Goal: Transaction & Acquisition: Obtain resource

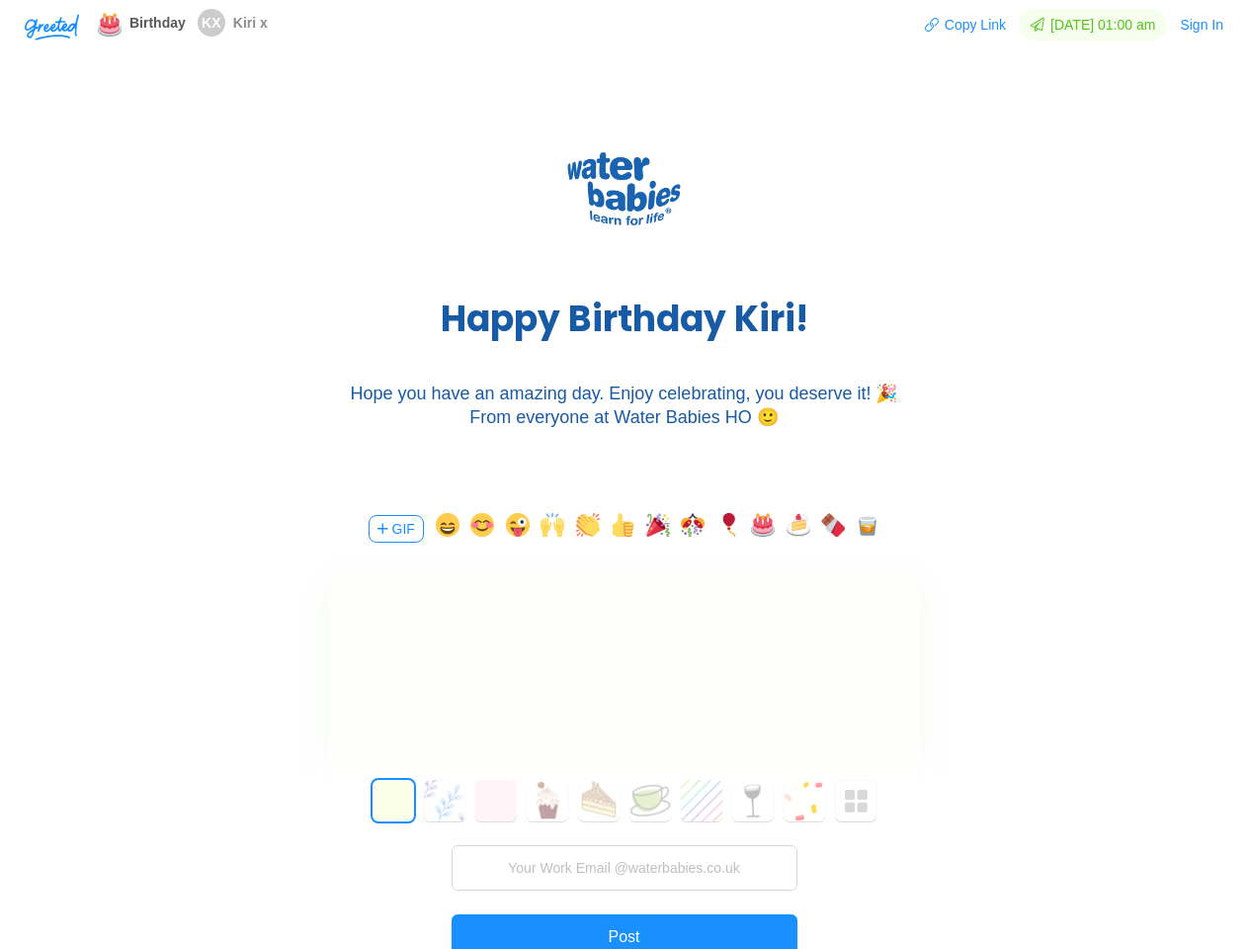
click at [623, 474] on div "H a p p y B i r t h d a y K i r i ! Hope you have an amazing day. Enjoy celebra…" at bounding box center [624, 280] width 1248 height 415
click at [51, 26] on img "button" at bounding box center [52, 27] width 54 height 27
click at [955, 25] on button "Copy Link" at bounding box center [965, 25] width 83 height 32
click at [1202, 25] on button "Sign In" at bounding box center [1201, 25] width 45 height 32
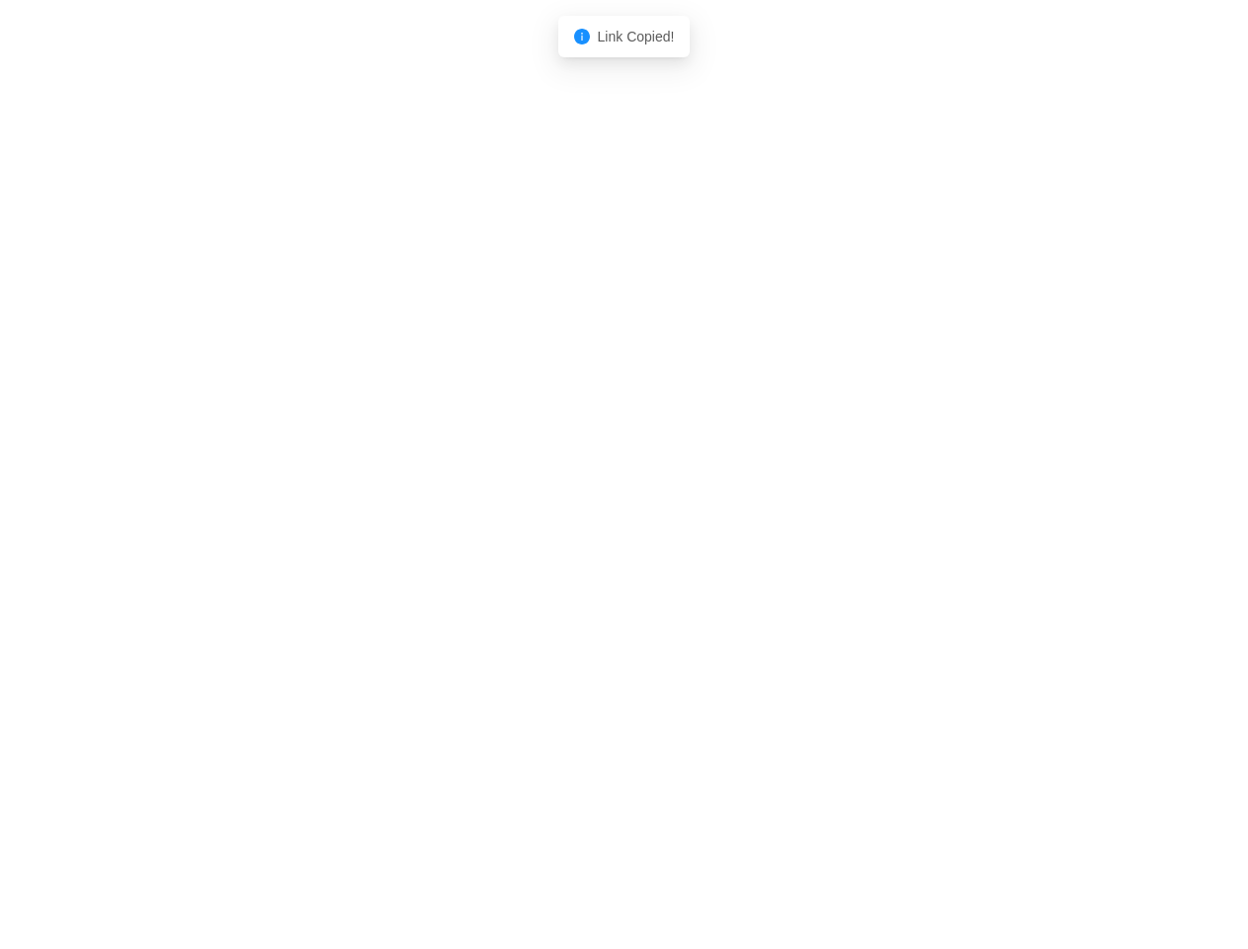
click at [394, 529] on body "Shadow: (click to exit) Link Copied!" at bounding box center [624, 474] width 1248 height 949
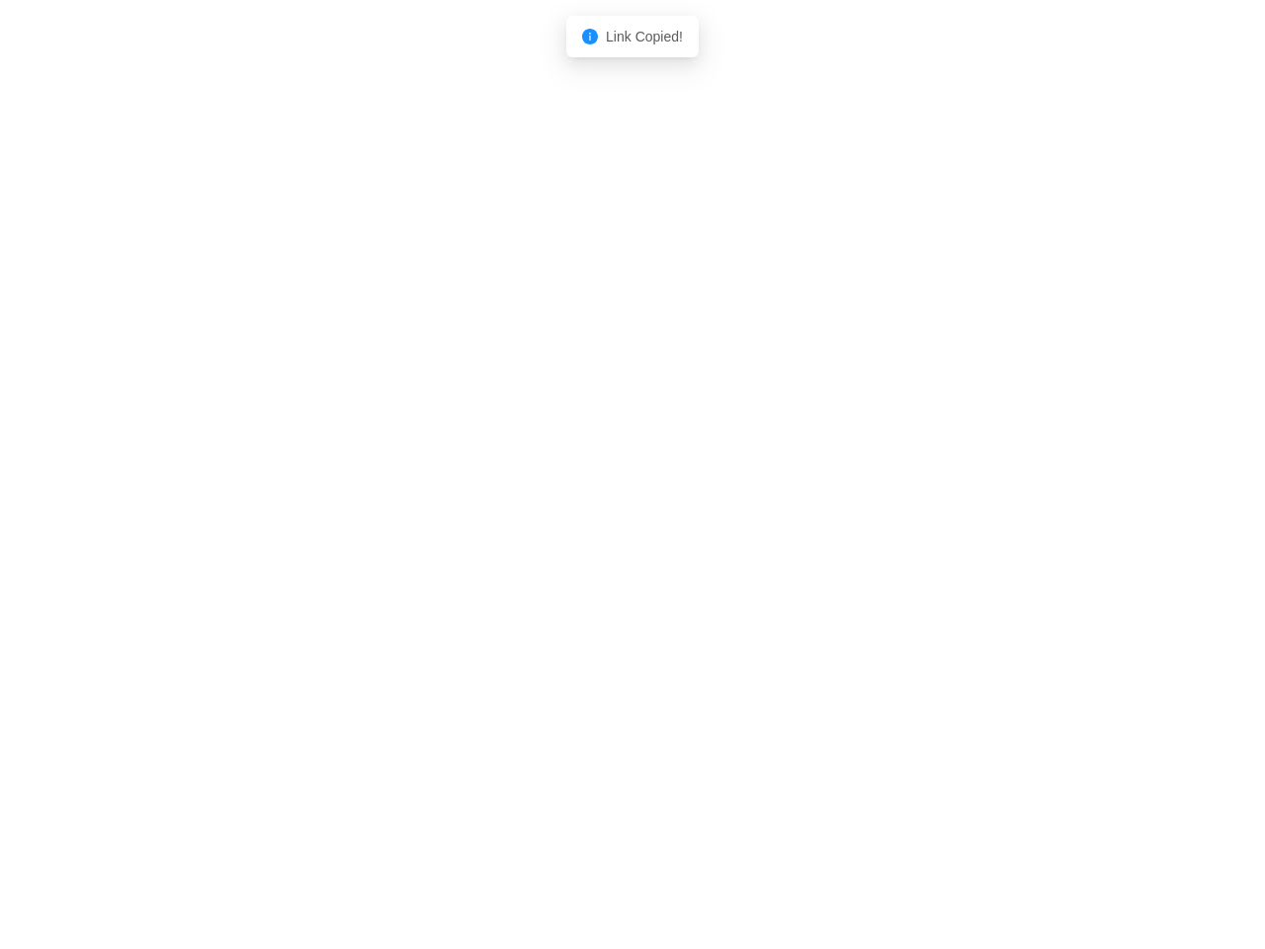
click at [444, 529] on body "Shadow: (click to exit) Link Copied!" at bounding box center [632, 474] width 1265 height 949
click at [479, 529] on body "Shadow: (click to exit) Link Copied!" at bounding box center [632, 474] width 1265 height 949
click at [515, 529] on body "Shadow: (click to exit) Link Copied!" at bounding box center [632, 474] width 1265 height 949
click at [549, 529] on body "Shadow: (click to exit) Link Copied!" at bounding box center [632, 474] width 1265 height 949
click at [585, 529] on body "Shadow: (click to exit) Link Copied!" at bounding box center [632, 474] width 1265 height 949
